Goal: Browse casually

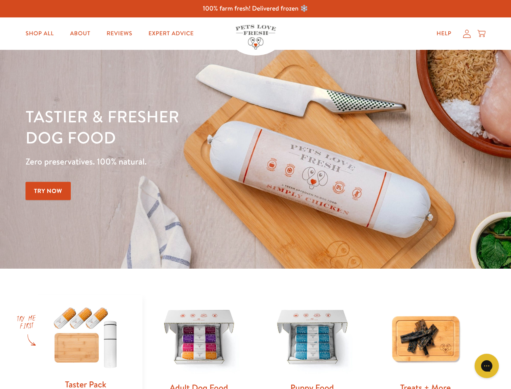
click at [255, 194] on div "Tastier & fresher dog food Zero preservatives. 100% natural. Try Now" at bounding box center [179, 159] width 307 height 107
click at [487, 366] on icon "Gorgias live chat" at bounding box center [487, 365] width 8 height 8
